Goal: Task Accomplishment & Management: Complete application form

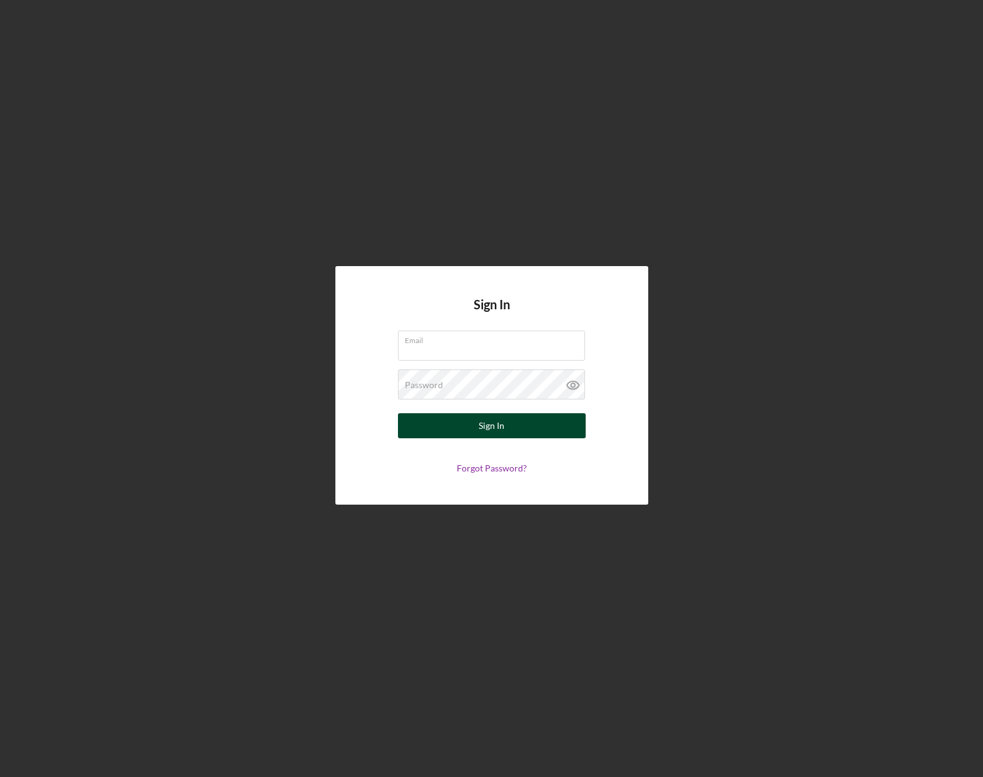
type input "[EMAIL_ADDRESS][DOMAIN_NAME]"
click at [507, 432] on button "Sign In" at bounding box center [492, 425] width 188 height 25
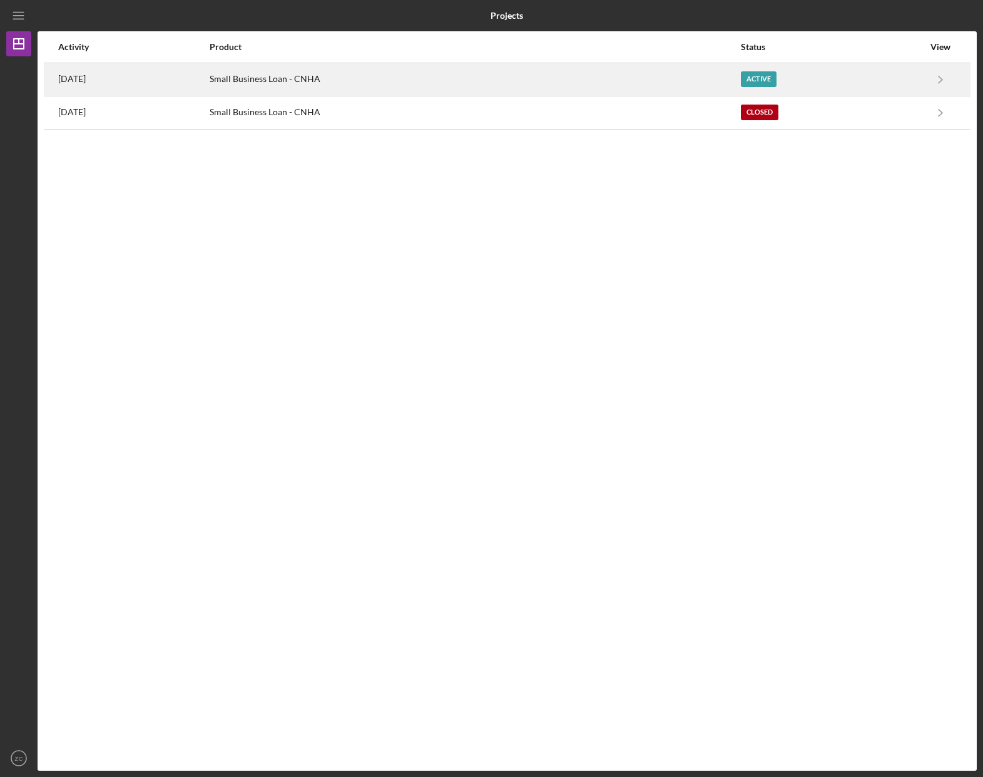
click at [319, 90] on div "Small Business Loan - CNHA" at bounding box center [475, 79] width 530 height 31
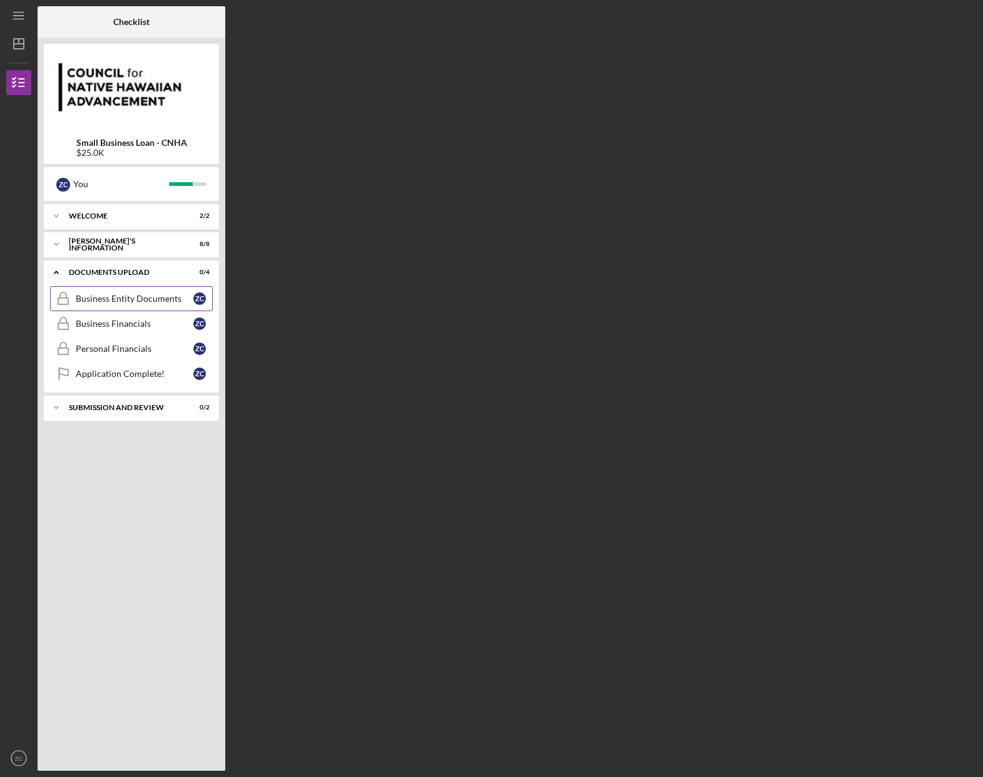
click at [143, 303] on div "Business Entity Documents" at bounding box center [135, 299] width 118 height 10
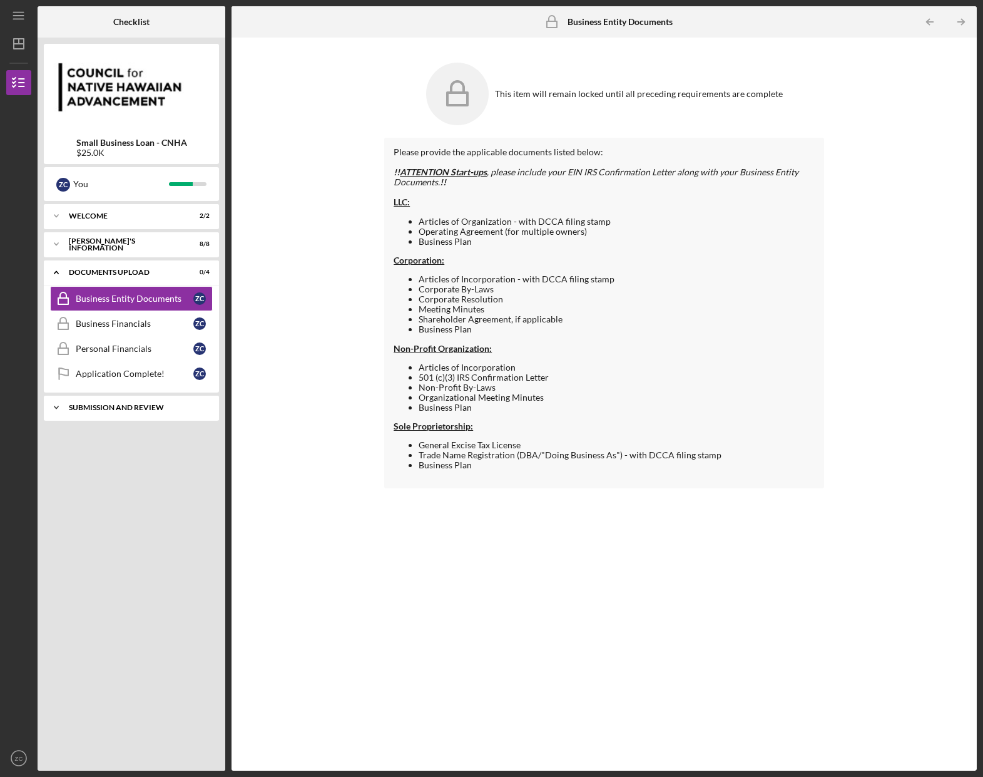
click at [153, 407] on div "SUBMISSION AND REVIEW" at bounding box center [136, 408] width 135 height 8
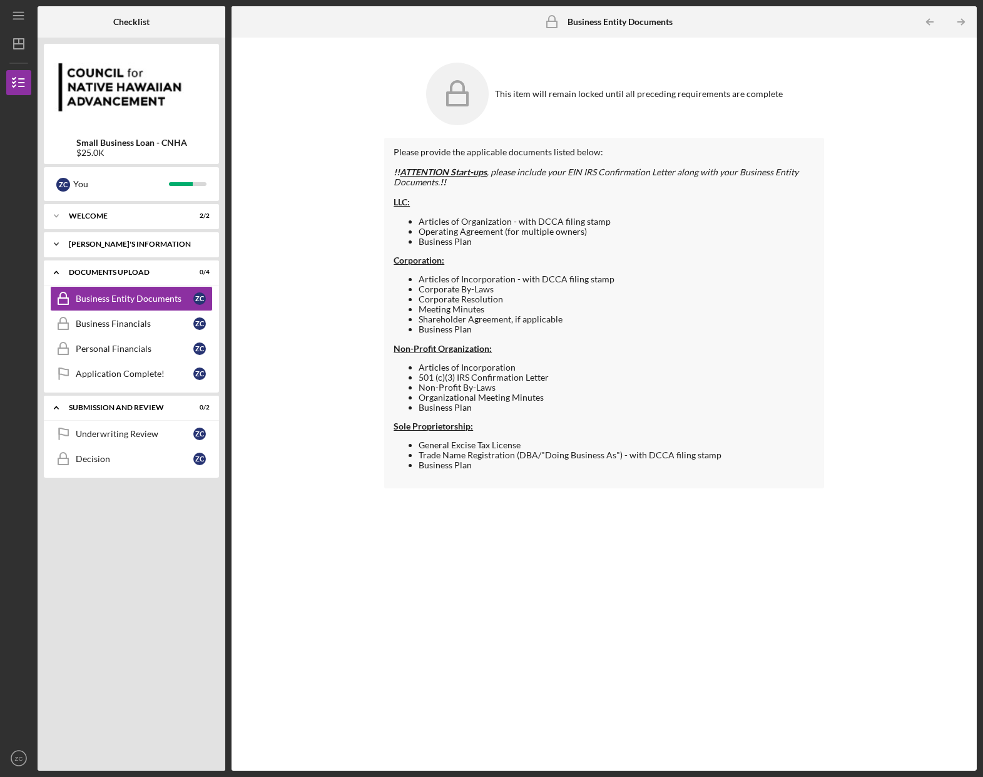
click at [78, 249] on div "Icon/Expander [PERSON_NAME]'S INFORMATION 8 / 8" at bounding box center [131, 244] width 175 height 25
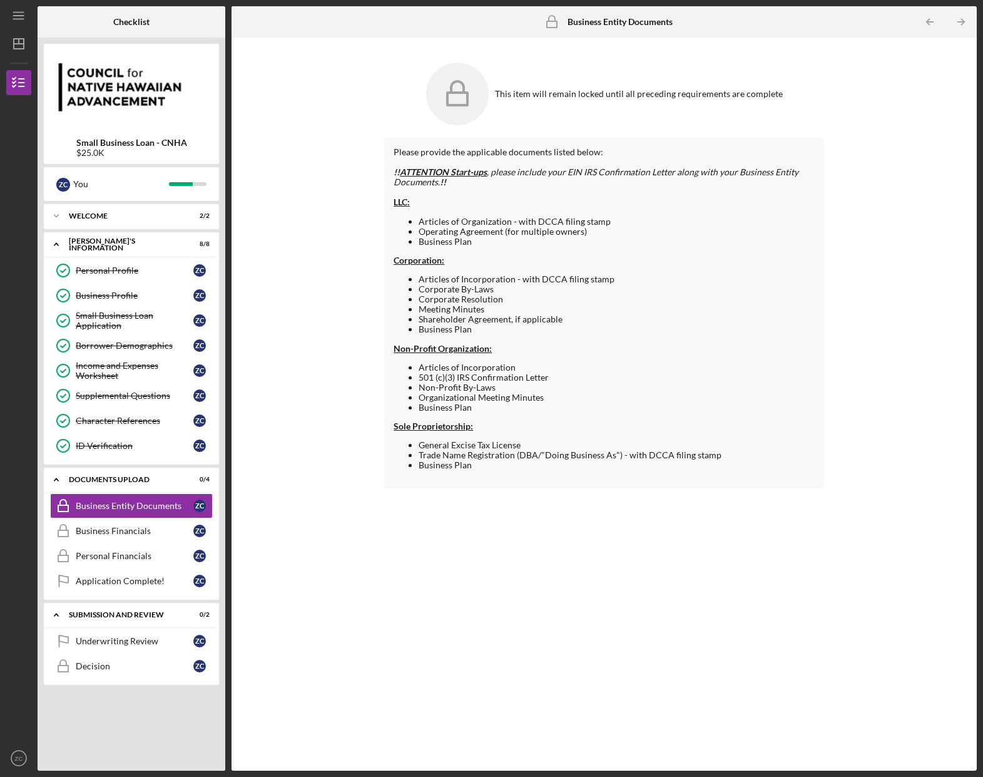
click at [451, 165] on div at bounding box center [604, 162] width 421 height 10
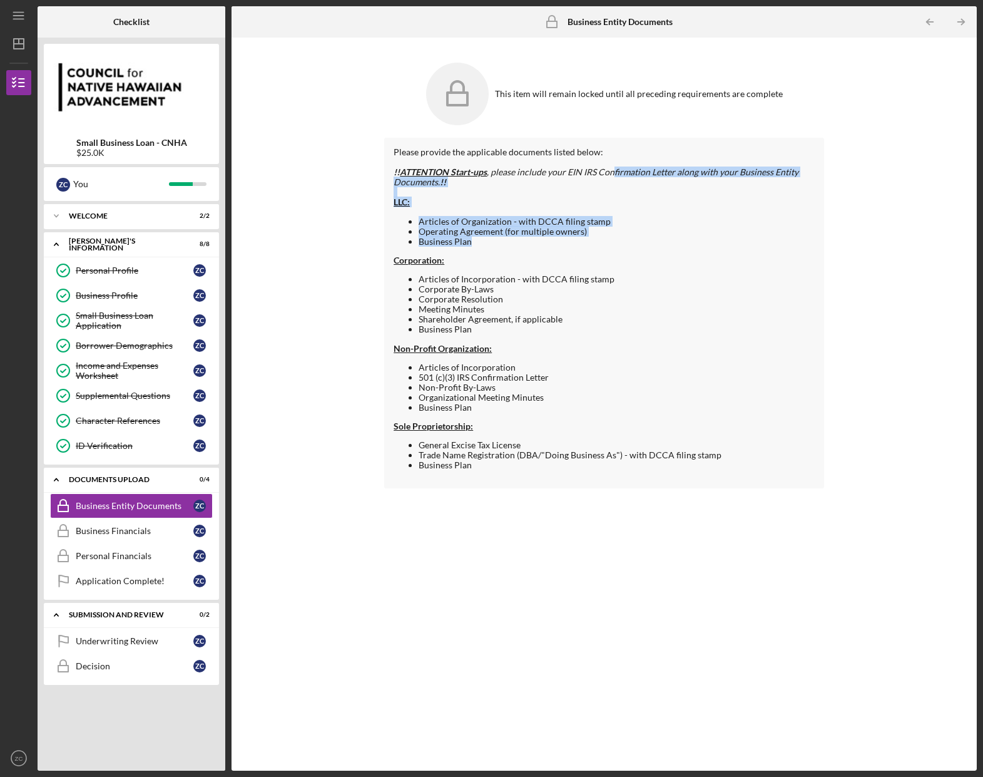
drag, startPoint x: 616, startPoint y: 169, endPoint x: 730, endPoint y: 237, distance: 132.5
click at [750, 241] on div "Please provide the applicable documents listed below: !! ATTENTION Start-ups , …" at bounding box center [604, 313] width 440 height 350
drag, startPoint x: 509, startPoint y: 216, endPoint x: 489, endPoint y: 219, distance: 20.9
click at [509, 217] on li "Articles of Organization - with DCCA filing stamp" at bounding box center [617, 222] width 396 height 10
click at [427, 223] on li "Articles of Organization - with DCCA filing stamp" at bounding box center [617, 222] width 396 height 10
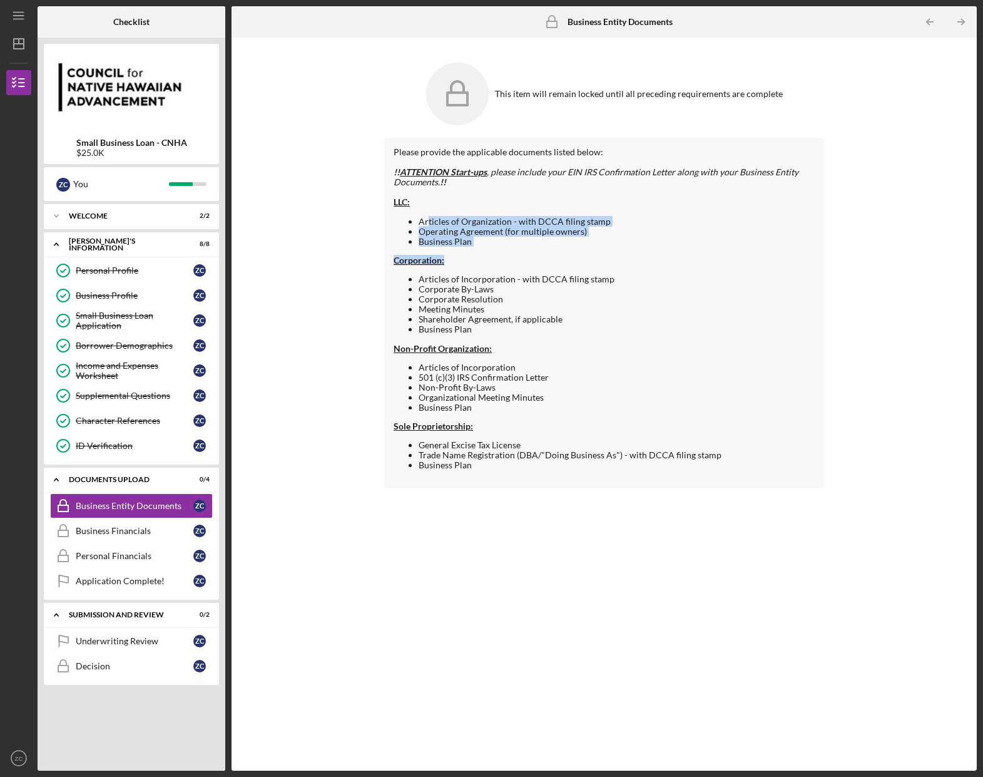
drag, startPoint x: 427, startPoint y: 223, endPoint x: 596, endPoint y: 248, distance: 171.4
click at [596, 248] on div "Articles of Organization - with DCCA filing stamp Operating Agreement (for mult…" at bounding box center [604, 344] width 421 height 254
click at [474, 242] on li "Business Plan" at bounding box center [617, 242] width 396 height 10
drag, startPoint x: 473, startPoint y: 242, endPoint x: 413, endPoint y: 218, distance: 63.8
click at [413, 218] on ul "Articles of Organization - with DCCA filing stamp Operating Agreement (for mult…" at bounding box center [604, 232] width 421 height 30
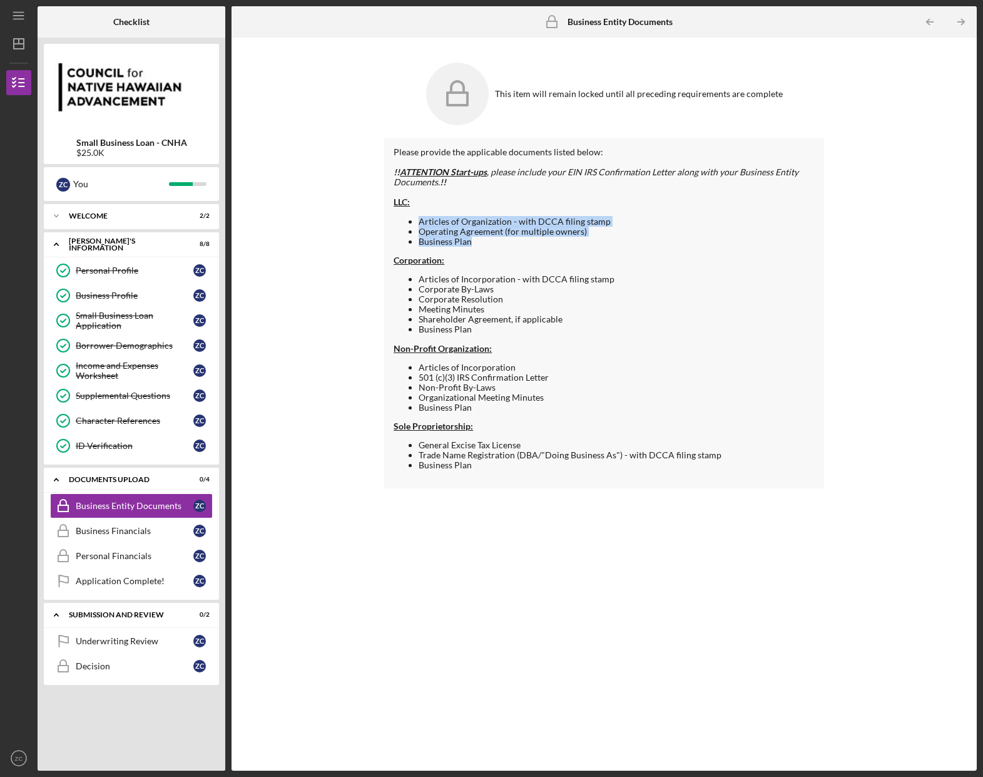
click at [591, 225] on li "Articles of Organization - with DCCA filing stamp" at bounding box center [617, 222] width 396 height 10
